Goal: Task Accomplishment & Management: Manage account settings

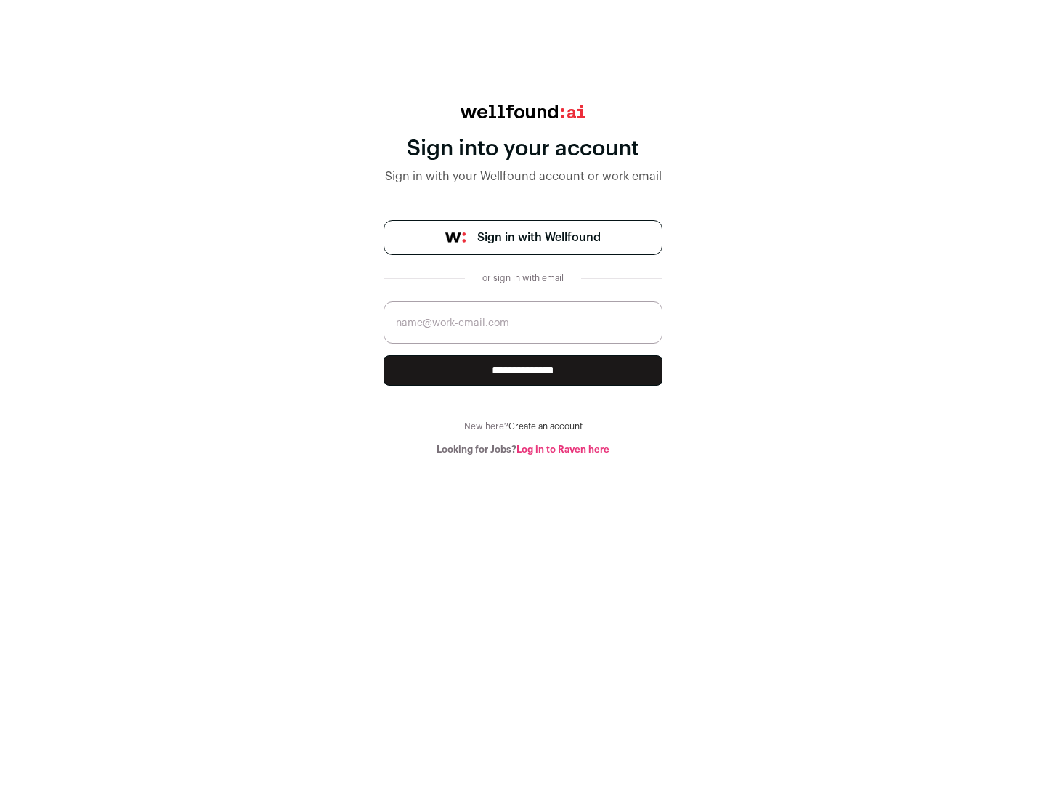
click at [538, 238] on span "Sign in with Wellfound" at bounding box center [538, 237] width 123 height 17
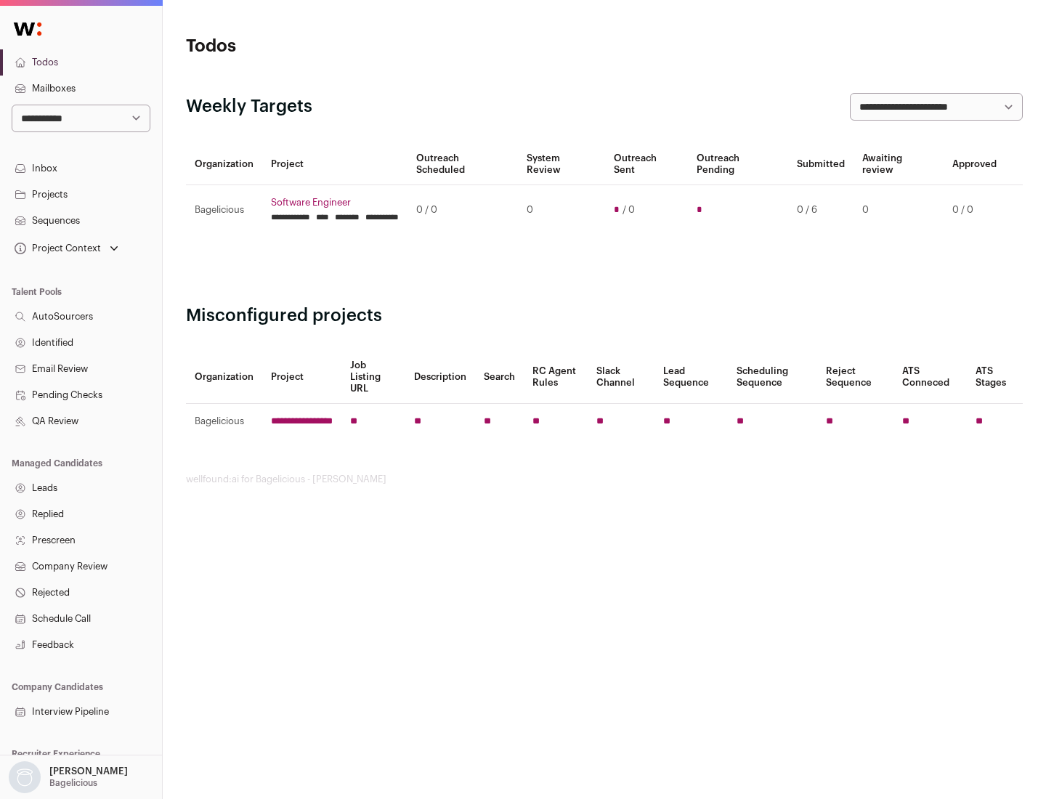
click at [81, 194] on link "Projects" at bounding box center [81, 195] width 162 height 26
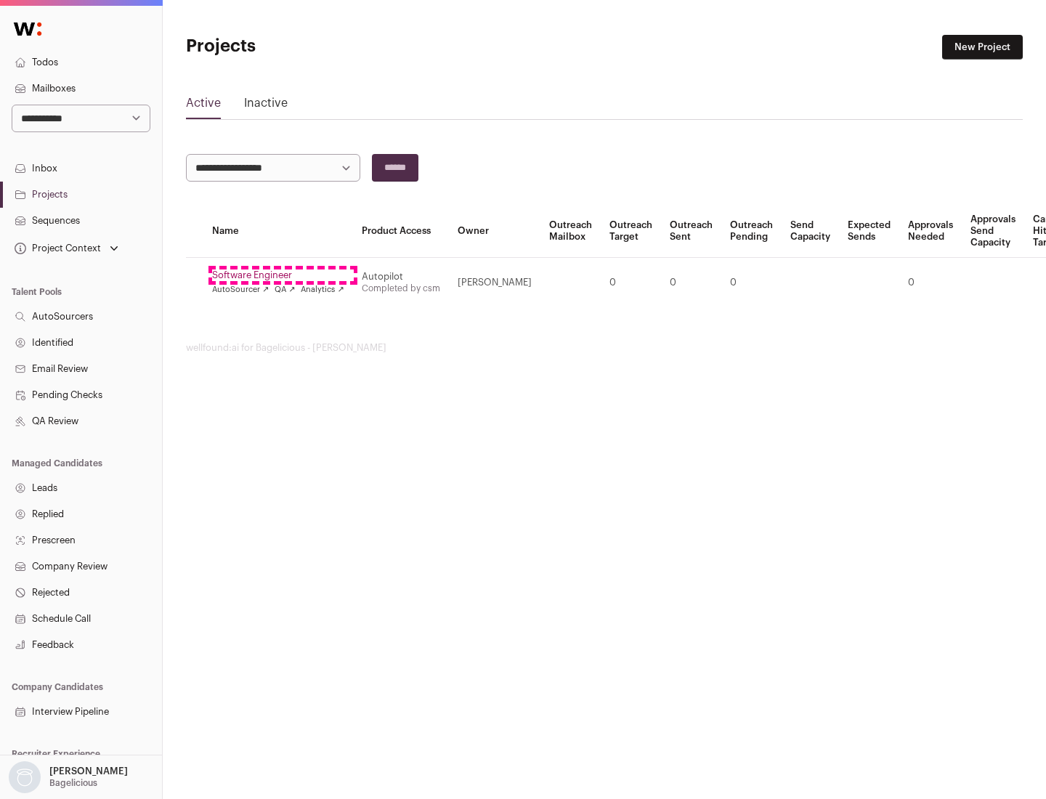
click at [283, 275] on link "Software Engineer" at bounding box center [278, 275] width 132 height 12
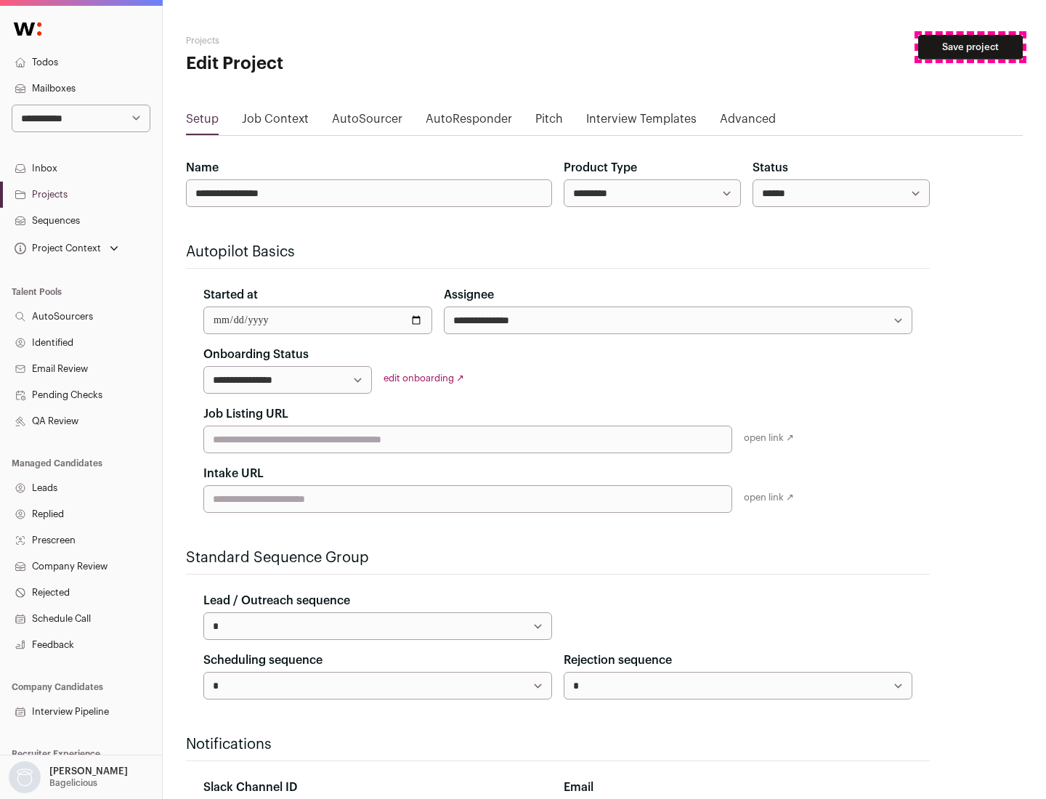
click at [970, 47] on button "Save project" at bounding box center [970, 47] width 105 height 25
